Goal: Check status: Check status

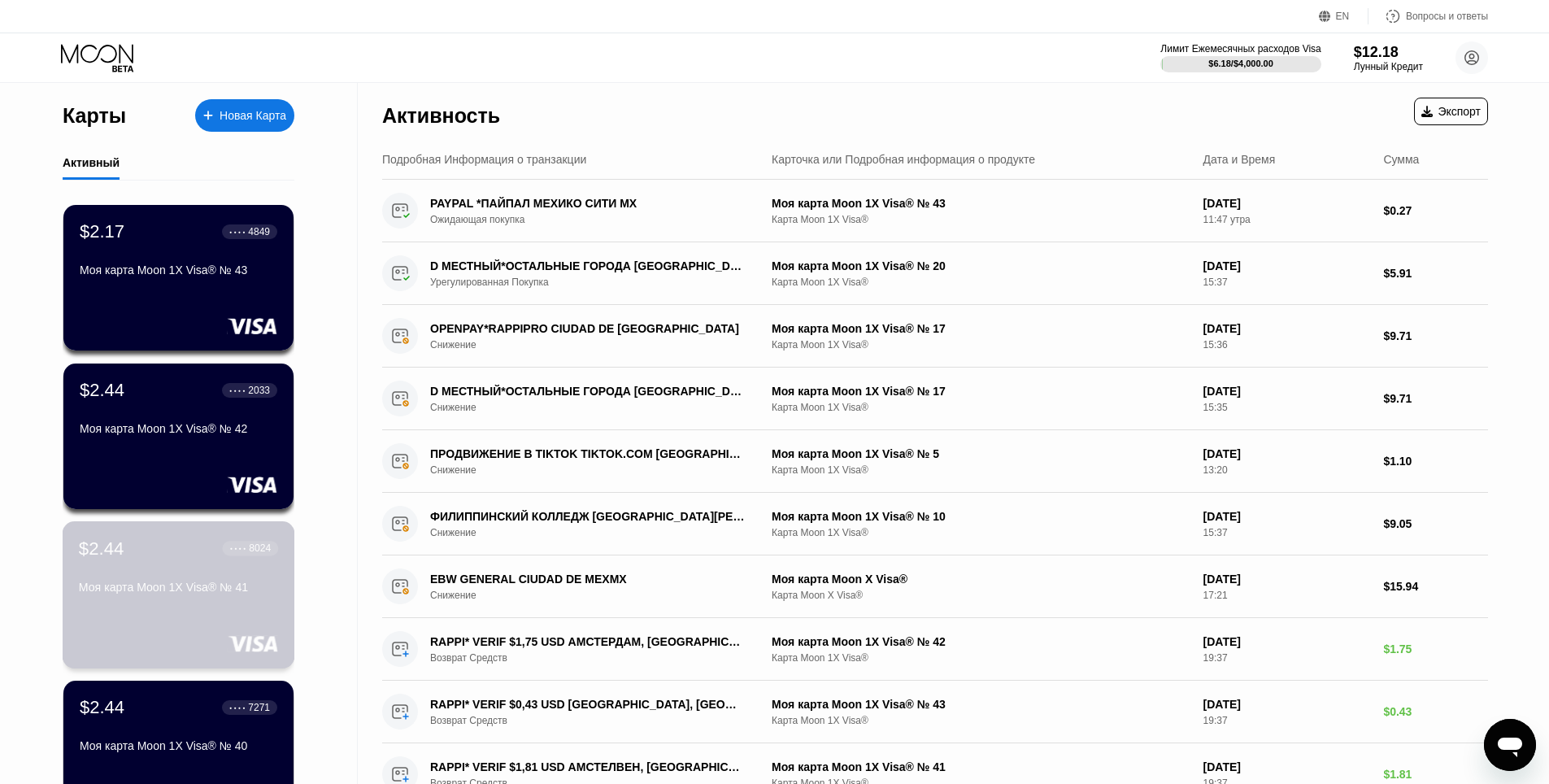
click at [193, 579] on div "$2.44 ● ● ● ● 8024 Моя карта Moon 1X Visa® № 41" at bounding box center [178, 569] width 199 height 62
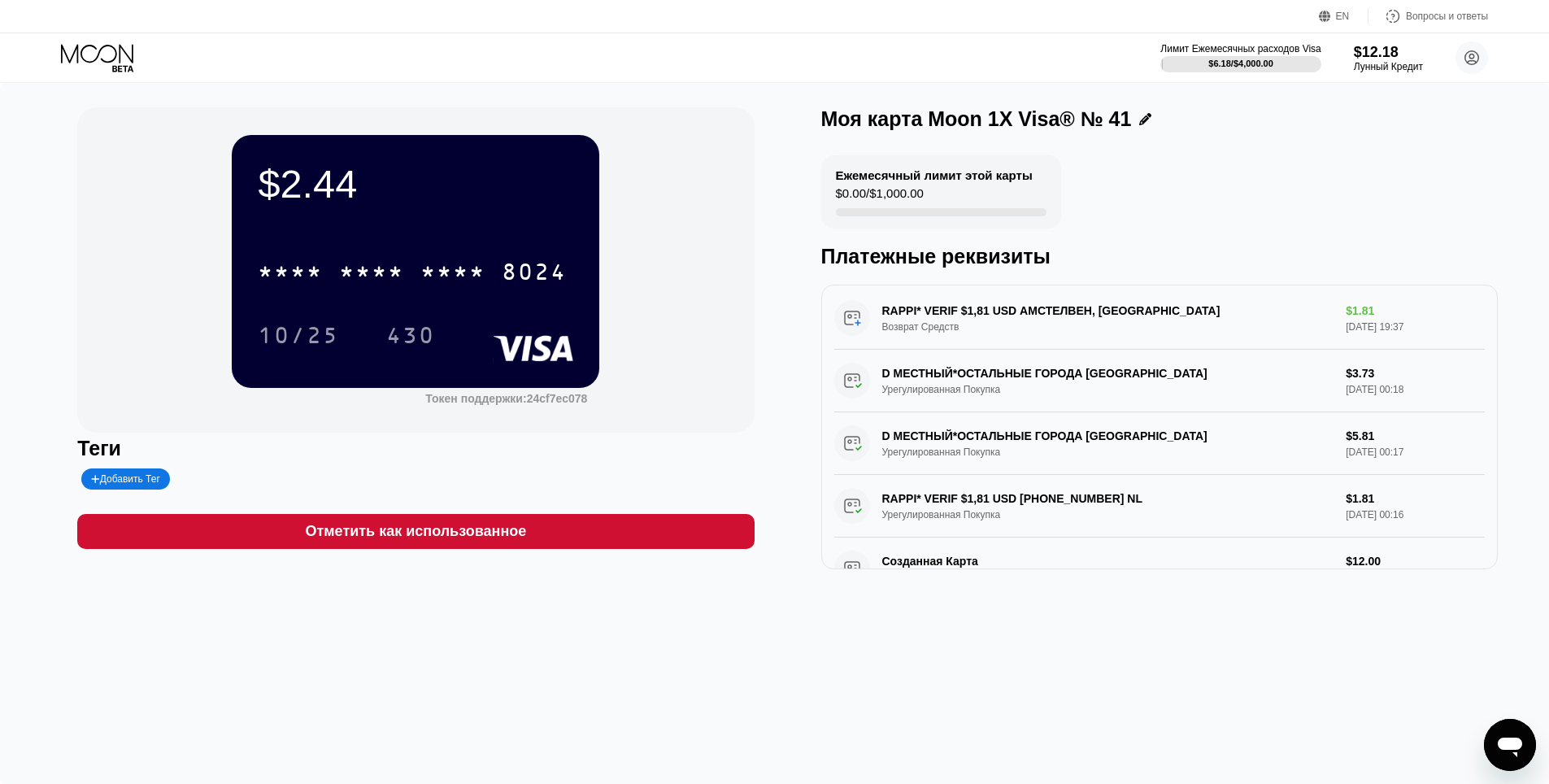
scroll to position [3, 0]
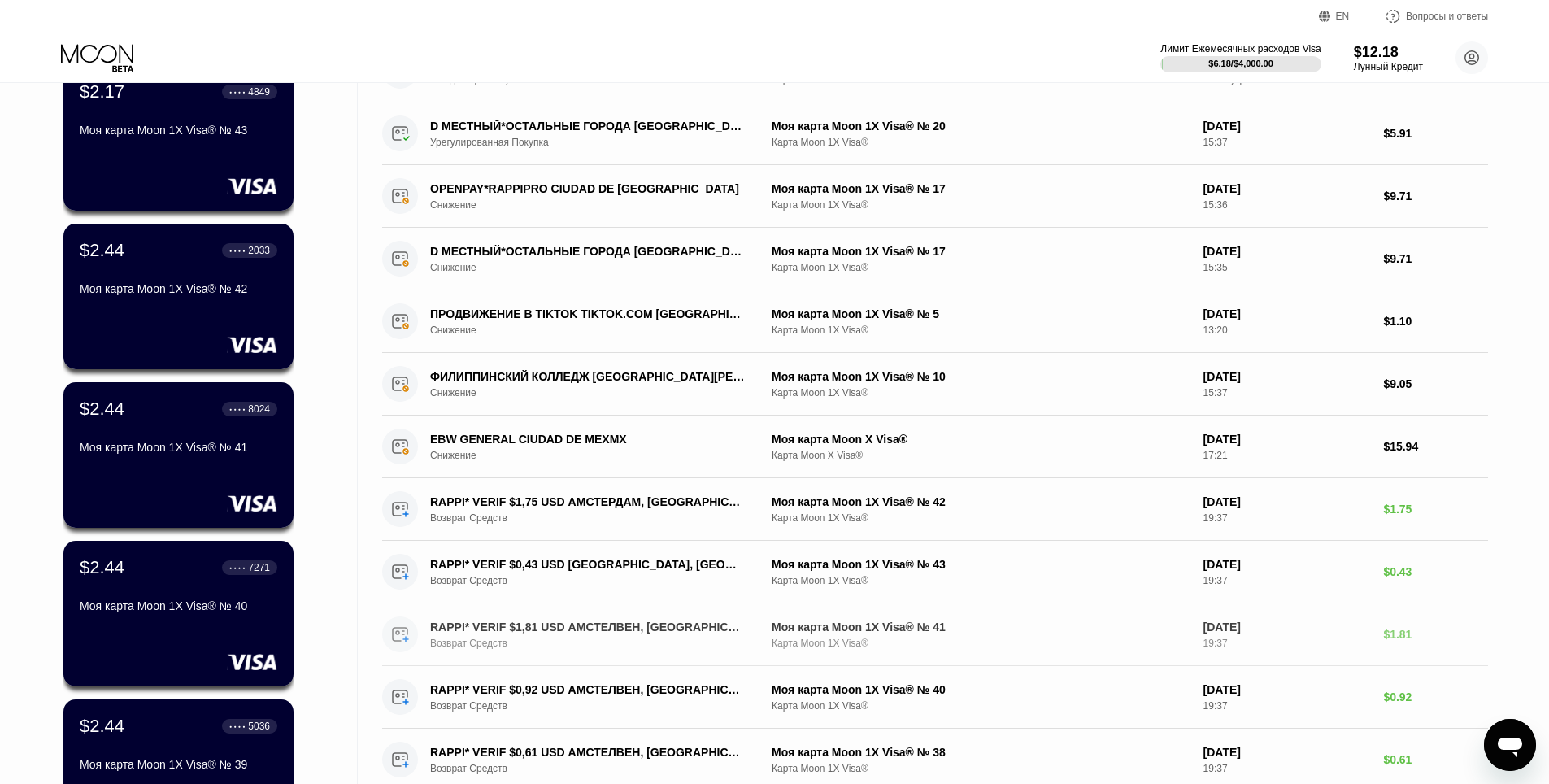
scroll to position [325, 0]
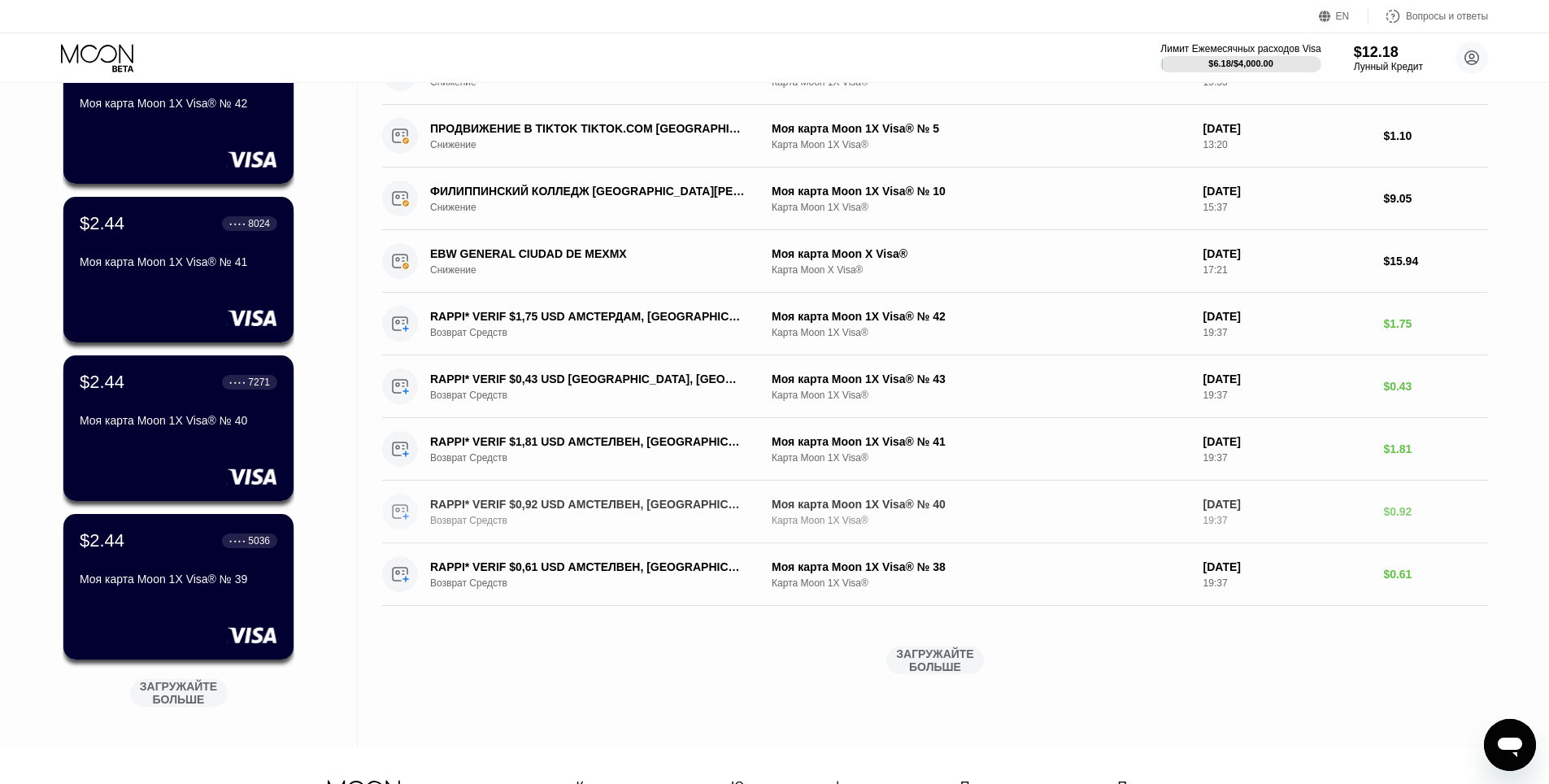
click at [517, 508] on ya-tr-span "RAPPI* VERIF $0,92 USD АМСТЕЛВЕН, [GEOGRAPHIC_DATA]" at bounding box center [599, 504] width 338 height 13
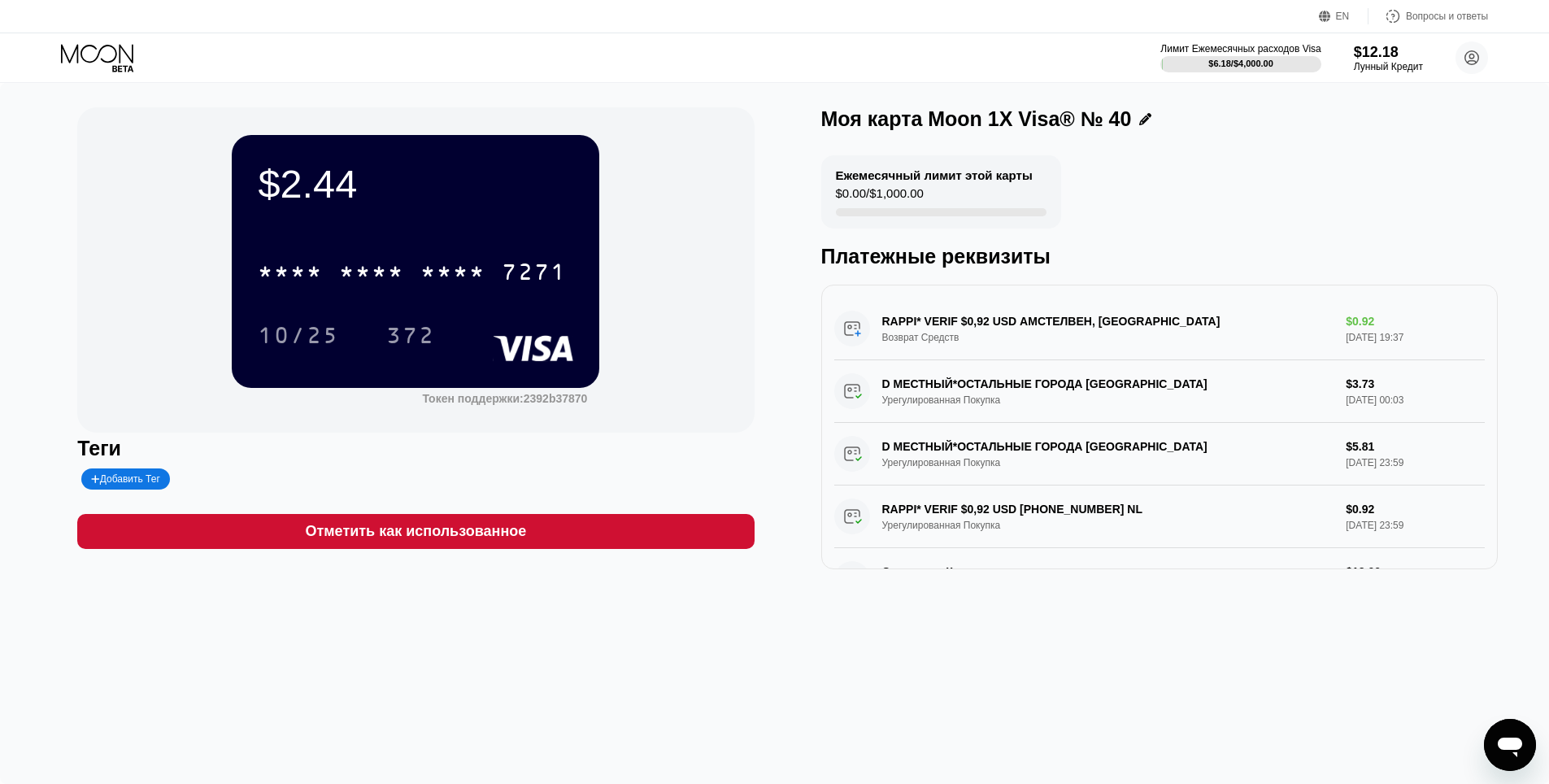
click at [70, 52] on icon at bounding box center [98, 58] width 75 height 28
